Goal: Information Seeking & Learning: Learn about a topic

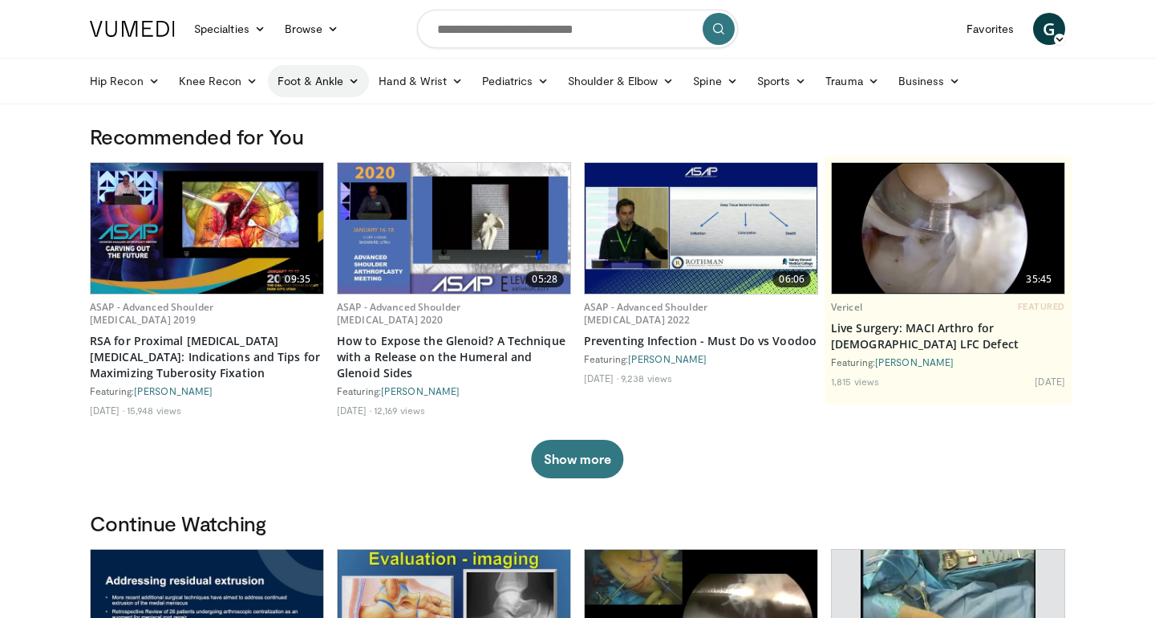
click at [318, 84] on link "Foot & Ankle" at bounding box center [319, 81] width 102 height 32
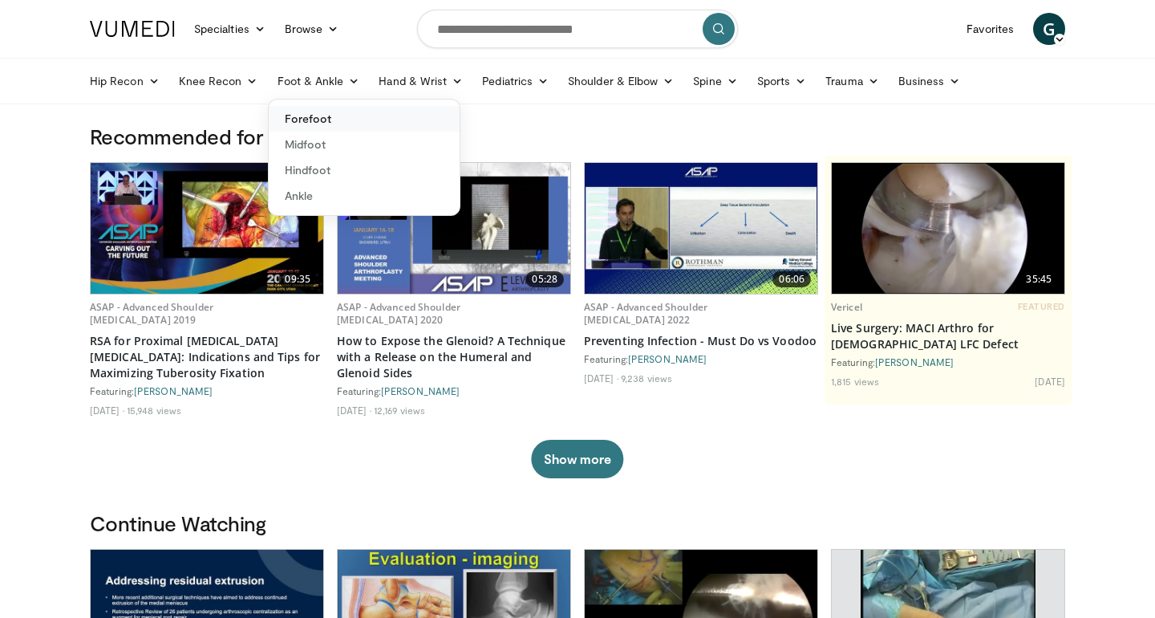
click at [342, 119] on link "Forefoot" at bounding box center [364, 119] width 191 height 26
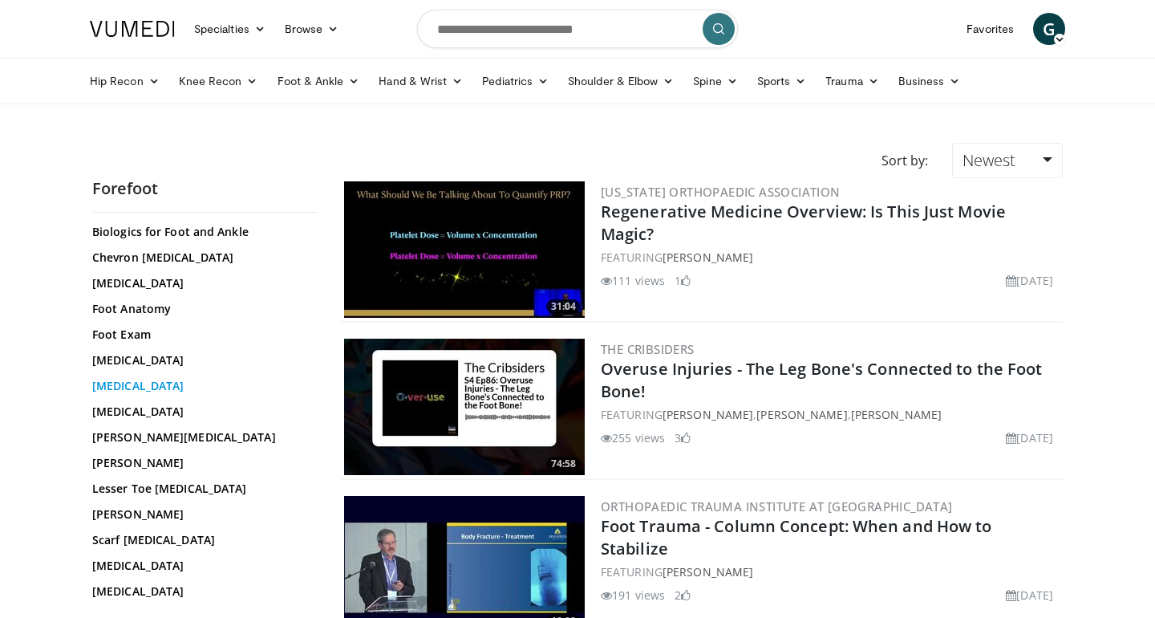
scroll to position [196, 0]
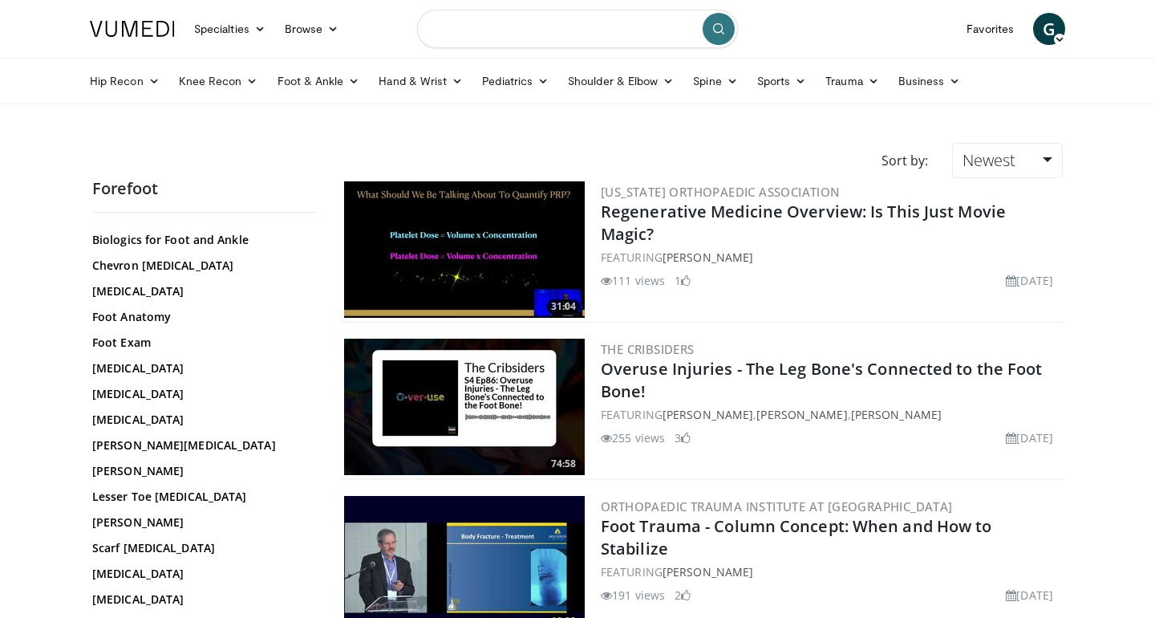
click at [468, 23] on input "Search topics, interventions" at bounding box center [577, 29] width 321 height 38
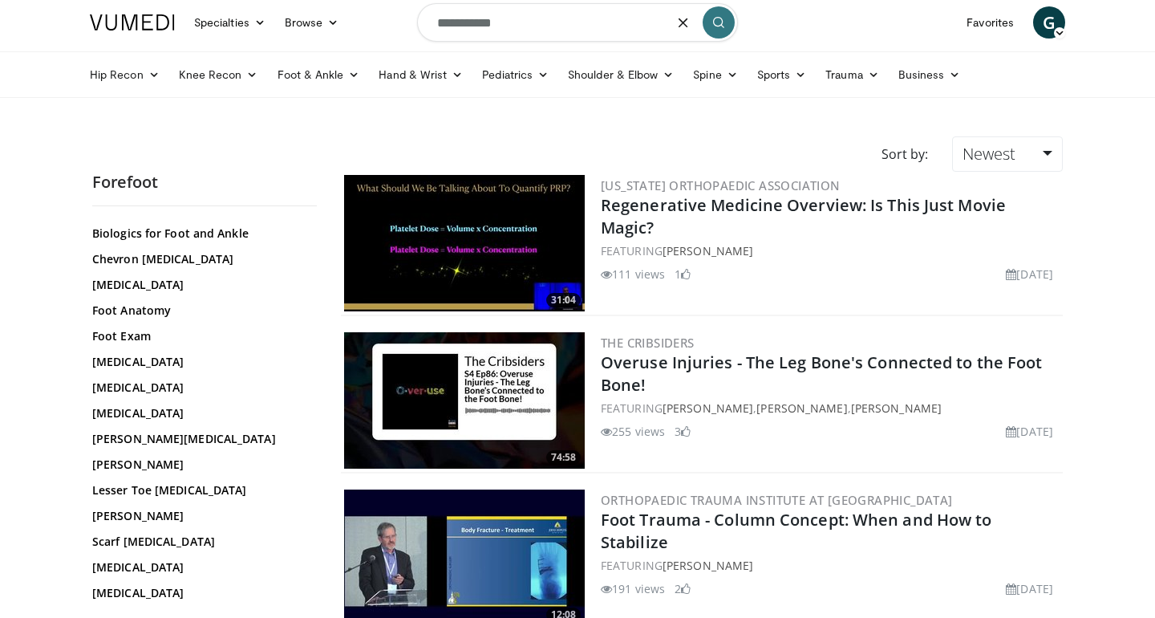
type input "**********"
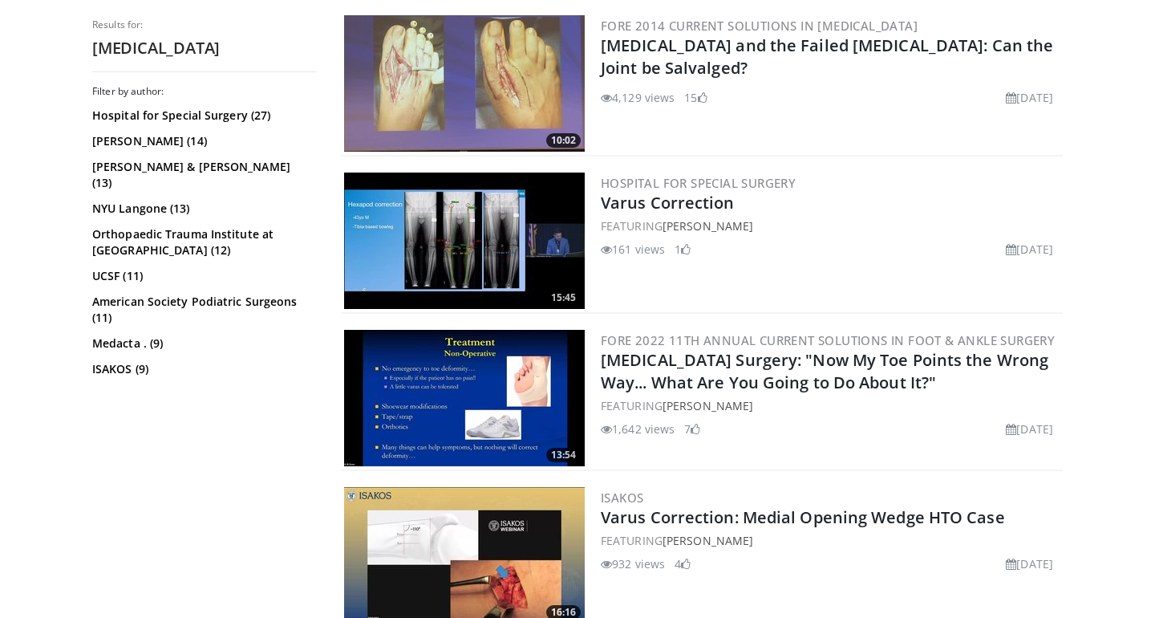
scroll to position [499, 0]
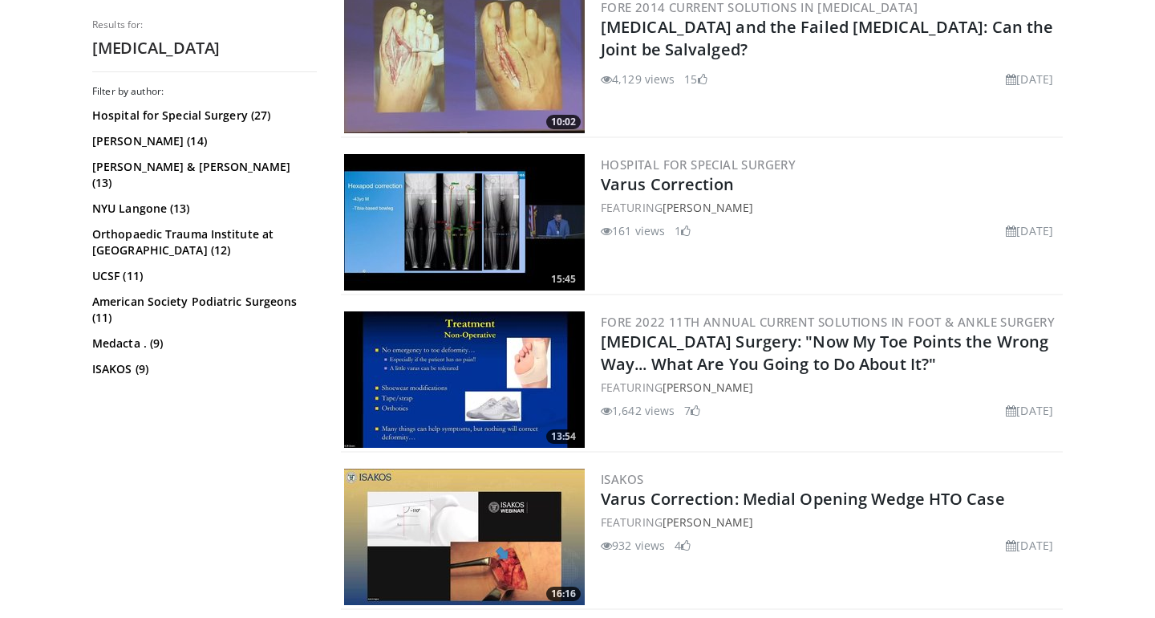
click at [579, 364] on img at bounding box center [464, 379] width 241 height 136
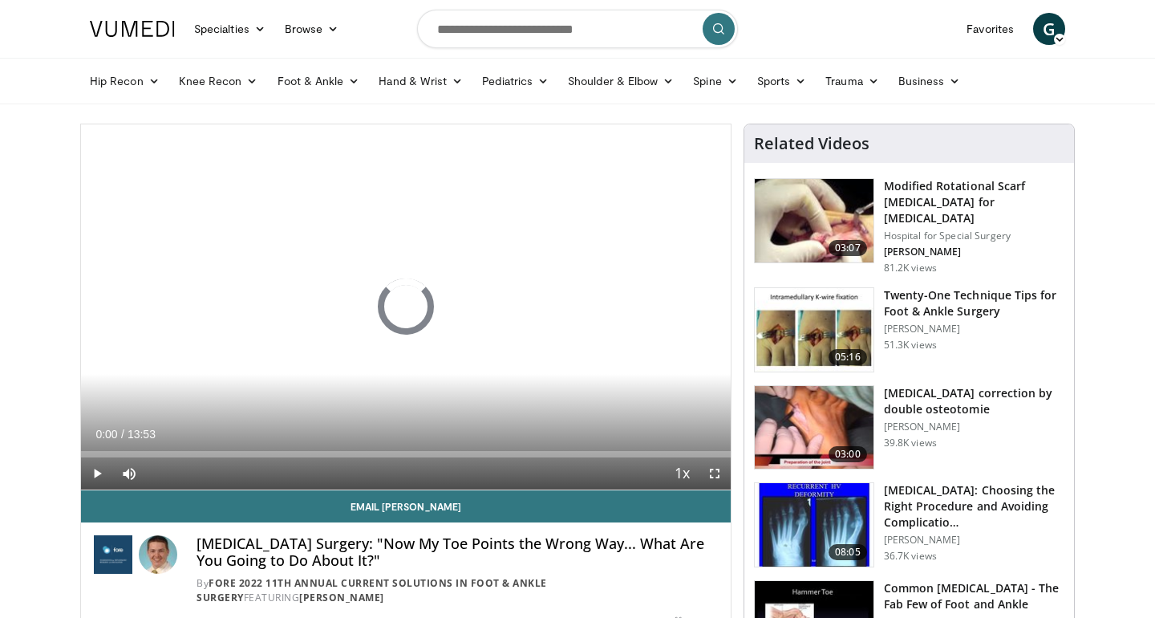
click at [706, 469] on span "Video Player" at bounding box center [715, 473] width 32 height 32
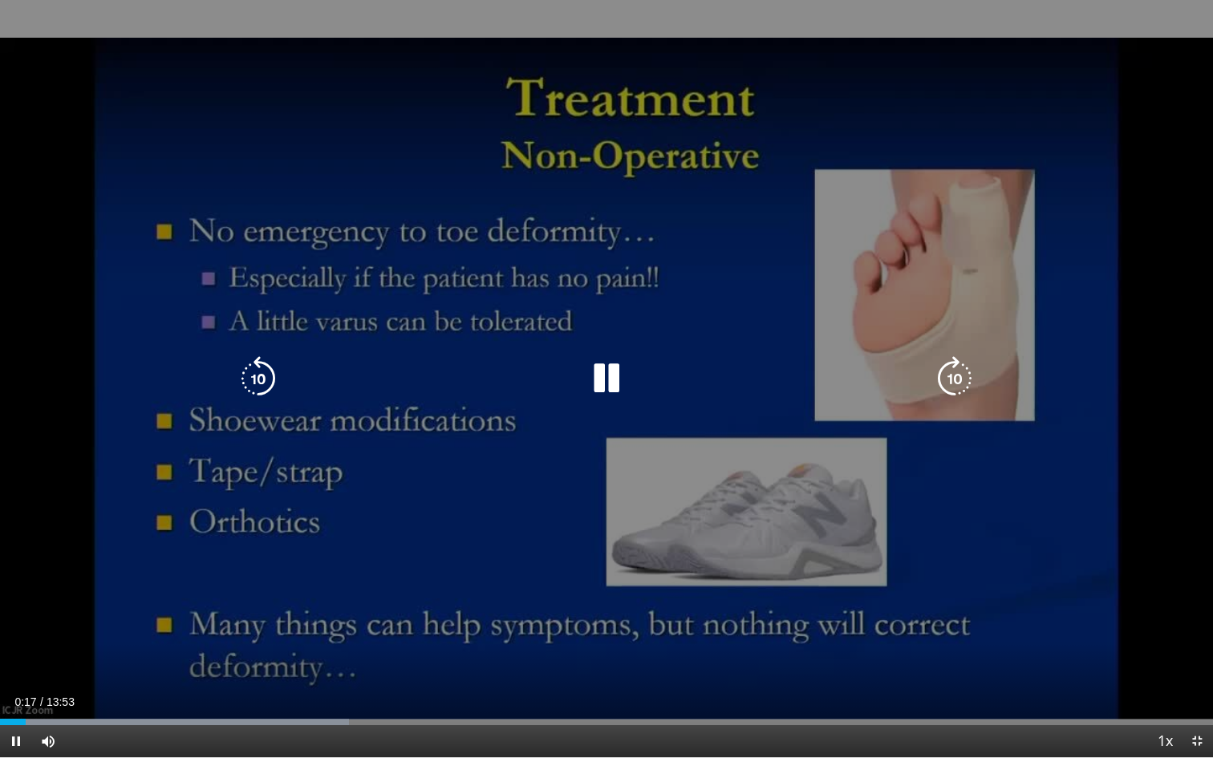
click at [613, 375] on icon "Video Player" at bounding box center [606, 378] width 45 height 45
